Goal: Information Seeking & Learning: Learn about a topic

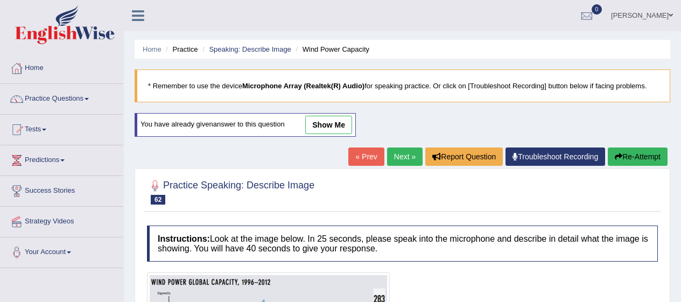
click at [55, 98] on link "Practice Questions" at bounding box center [62, 97] width 123 height 27
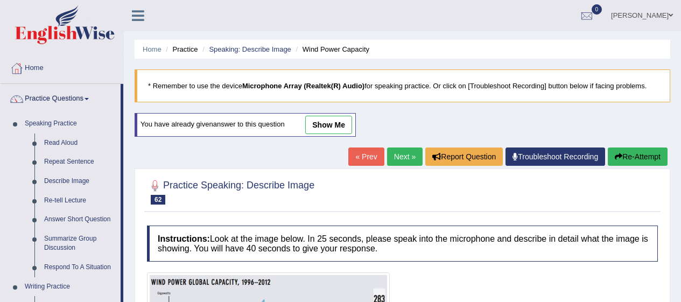
click at [105, 223] on link "Answer Short Question" at bounding box center [79, 219] width 81 height 19
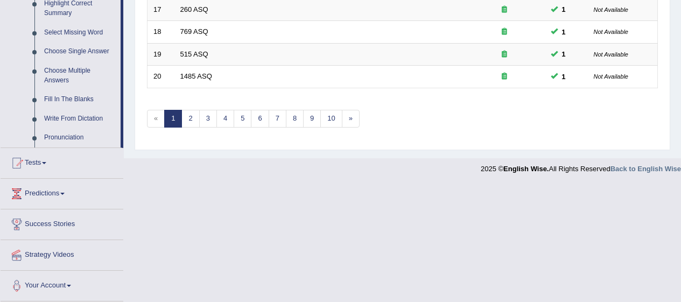
scroll to position [541, 0]
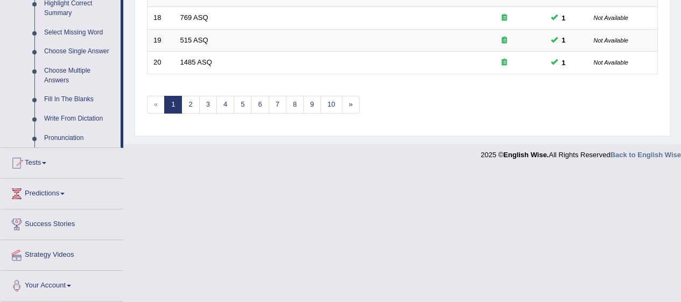
click at [91, 102] on link "Fill In The Blanks" at bounding box center [79, 99] width 81 height 19
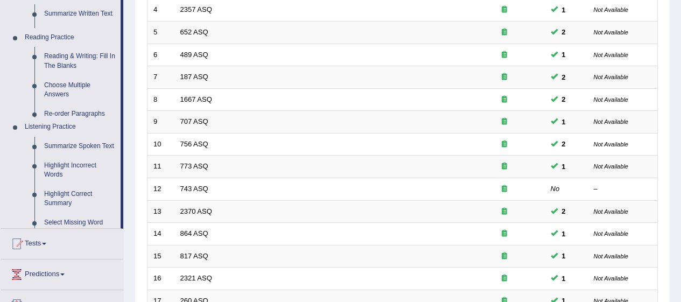
scroll to position [137, 0]
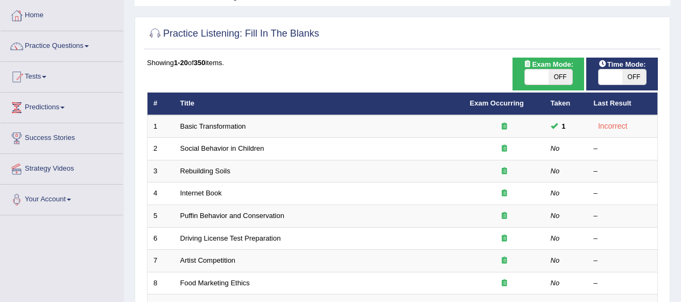
scroll to position [54, 0]
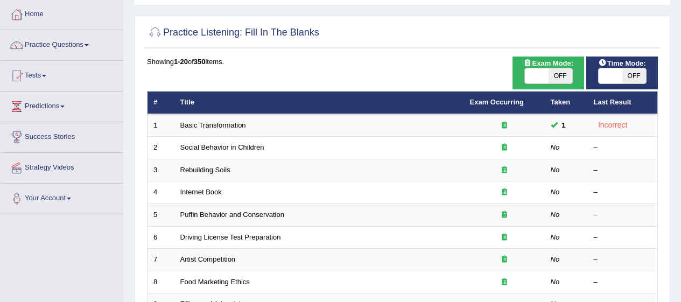
click at [43, 41] on link "Practice Questions" at bounding box center [62, 43] width 123 height 27
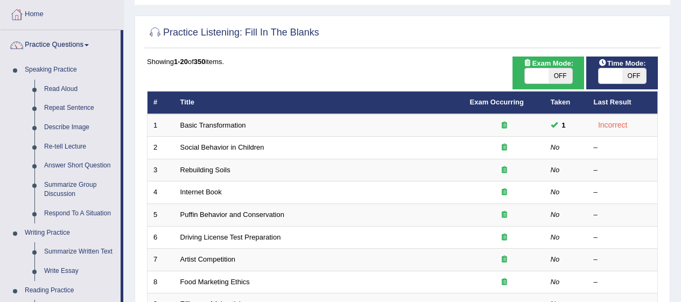
click at [58, 146] on link "Re-tell Lecture" at bounding box center [79, 146] width 81 height 19
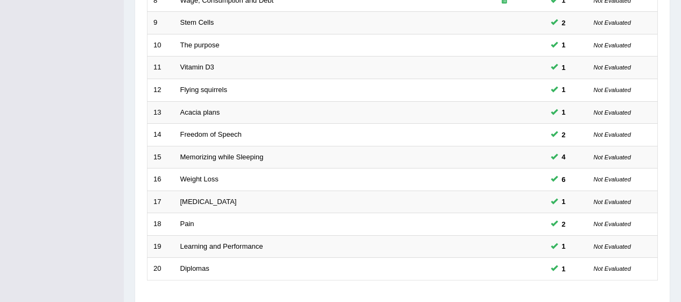
scroll to position [411, 0]
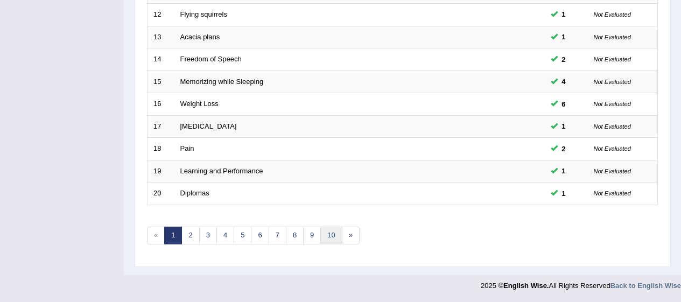
click at [331, 242] on link "10" at bounding box center [331, 236] width 22 height 18
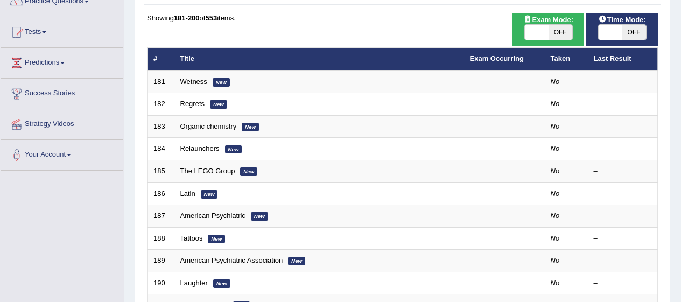
scroll to position [107, 0]
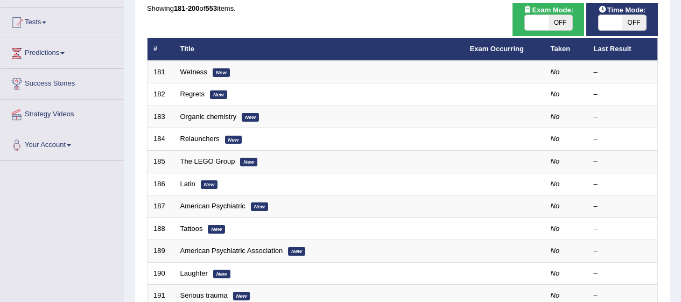
click at [213, 69] on em "New" at bounding box center [221, 72] width 17 height 9
click at [212, 69] on td "Wetness New" at bounding box center [319, 72] width 290 height 23
click at [195, 74] on link "Wetness" at bounding box center [193, 72] width 27 height 8
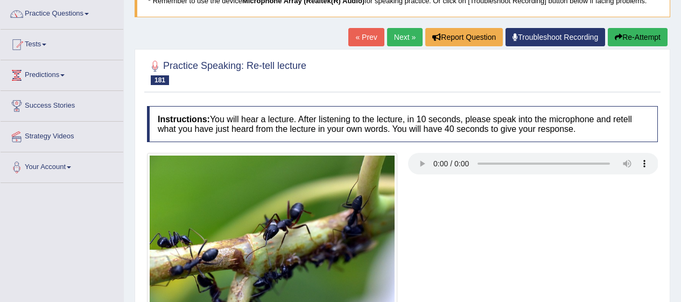
scroll to position [101, 0]
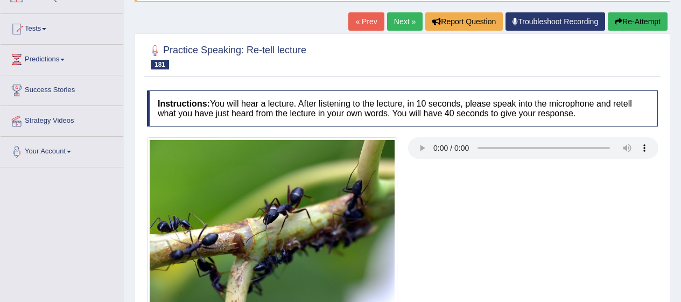
click at [280, 162] on img at bounding box center [272, 221] width 250 height 168
click at [273, 170] on img at bounding box center [272, 221] width 250 height 168
